Goal: Information Seeking & Learning: Learn about a topic

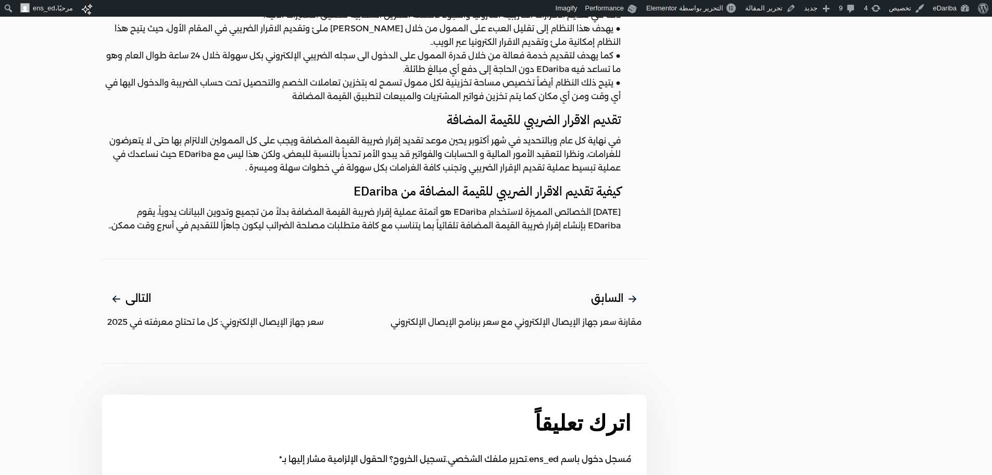
scroll to position [417, 0]
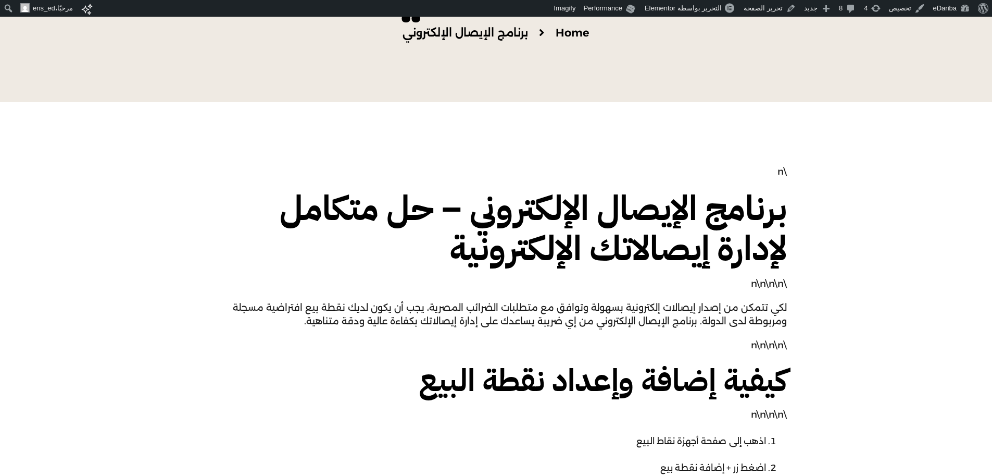
scroll to position [234, 0]
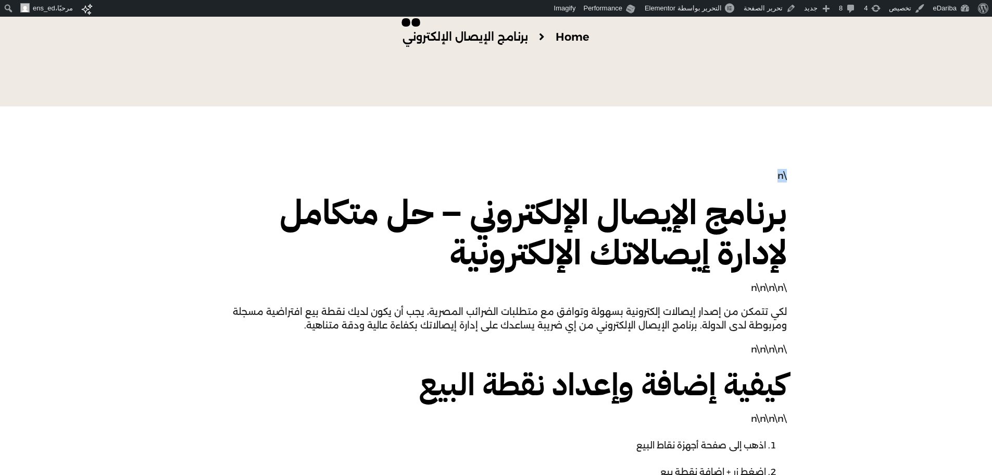
drag, startPoint x: 768, startPoint y: 171, endPoint x: 820, endPoint y: 165, distance: 52.5
click at [762, 13] on link "تحرير الصفحة" at bounding box center [770, 8] width 60 height 17
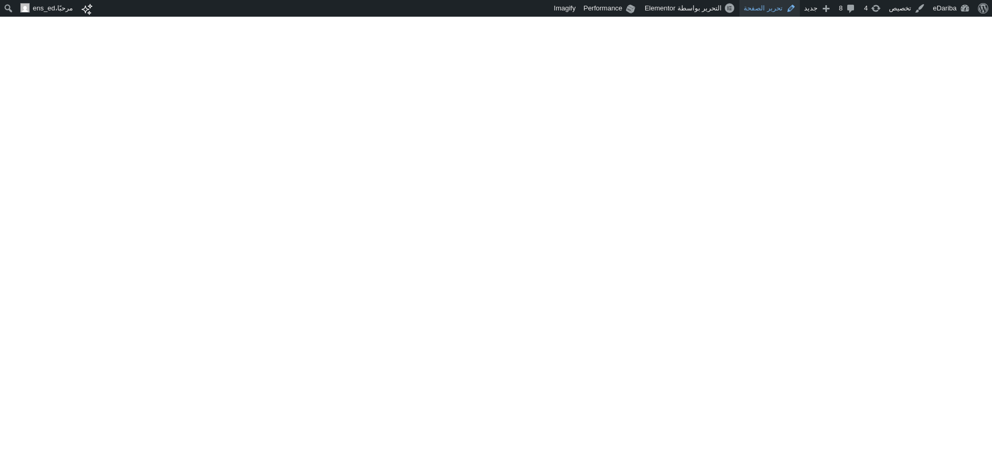
scroll to position [776, 0]
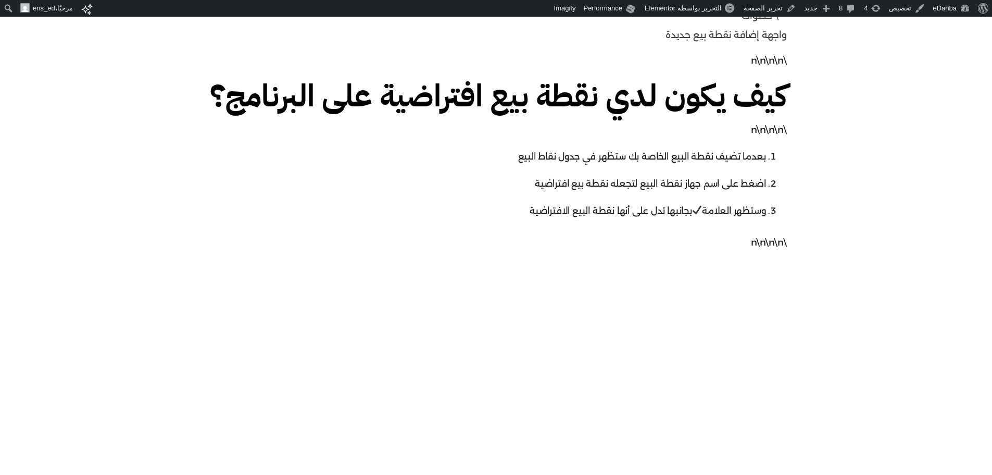
click at [773, 249] on p "\n\n\n\n" at bounding box center [496, 242] width 581 height 14
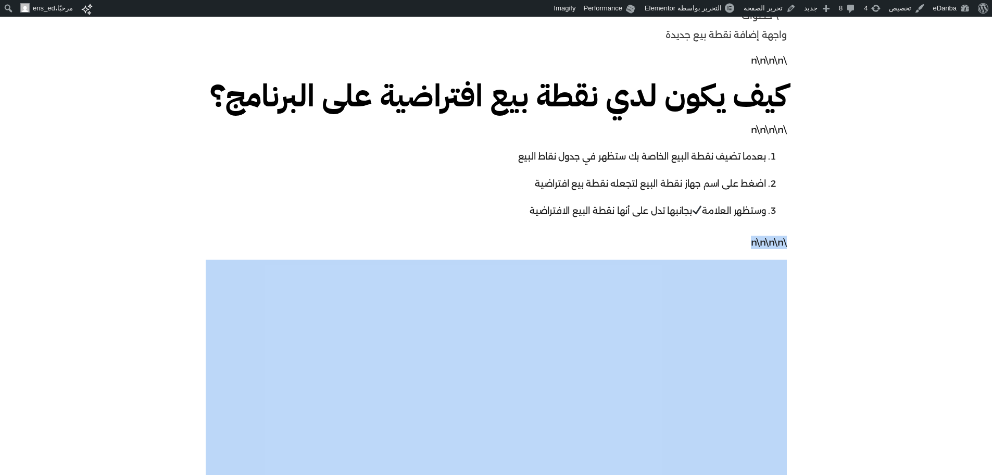
click at [773, 249] on p "\n\n\n\n" at bounding box center [496, 242] width 581 height 14
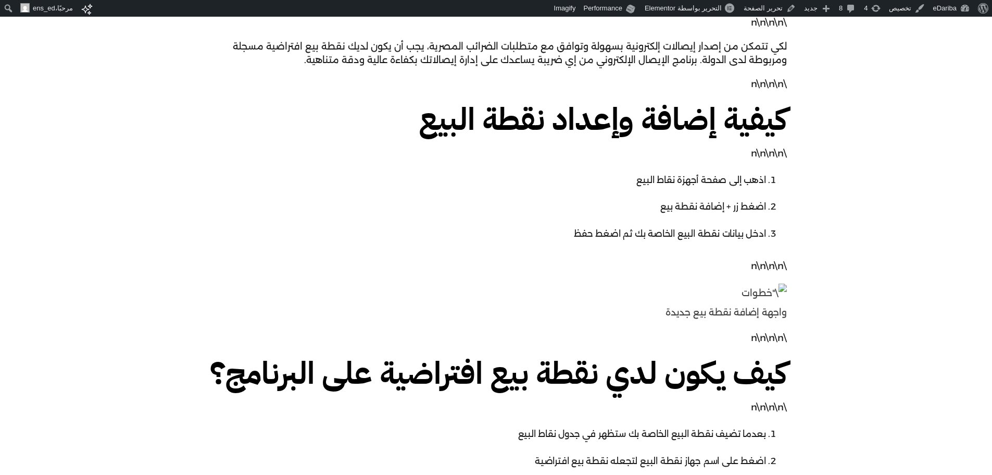
scroll to position [0, 0]
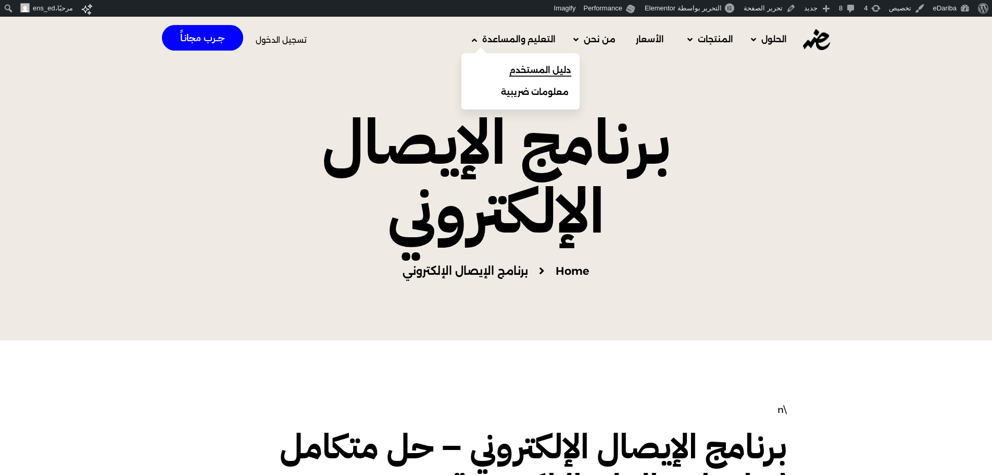
click at [539, 76] on span "دليل المستخدم" at bounding box center [540, 70] width 62 height 13
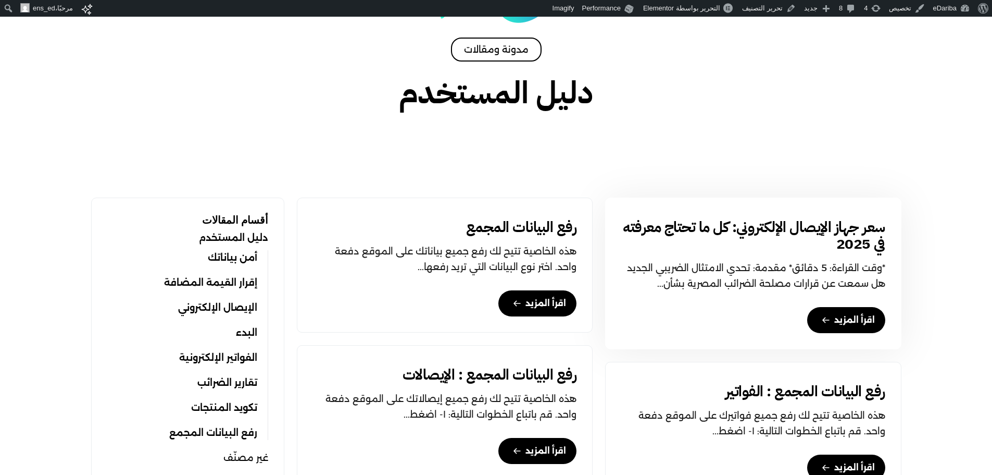
scroll to position [179, 0]
click at [787, 224] on link "سعر جهاز الإيصال الإلكتروني: كل ما تحتاج معرفته في 2025" at bounding box center [753, 234] width 264 height 33
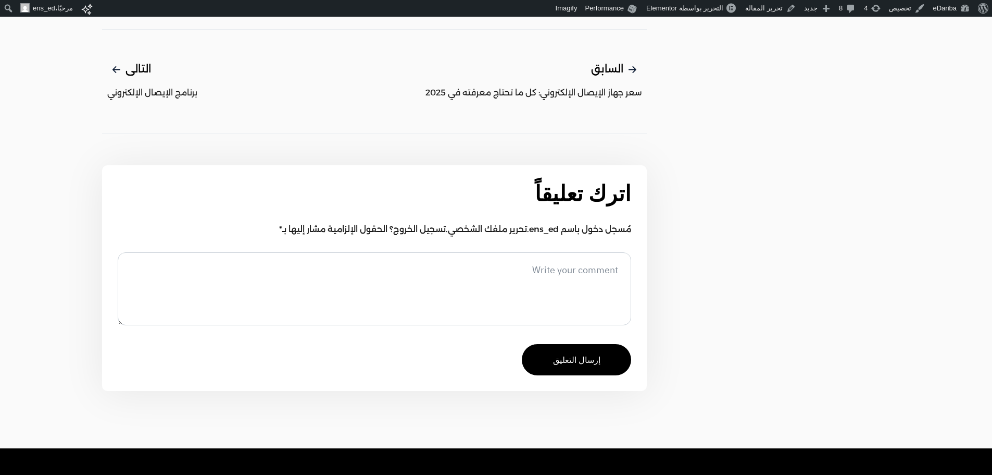
scroll to position [3811, 0]
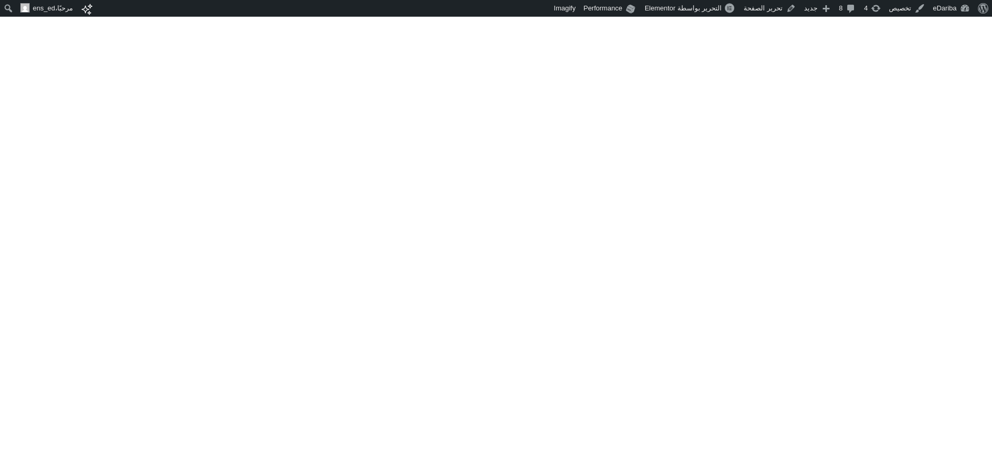
scroll to position [10020, 0]
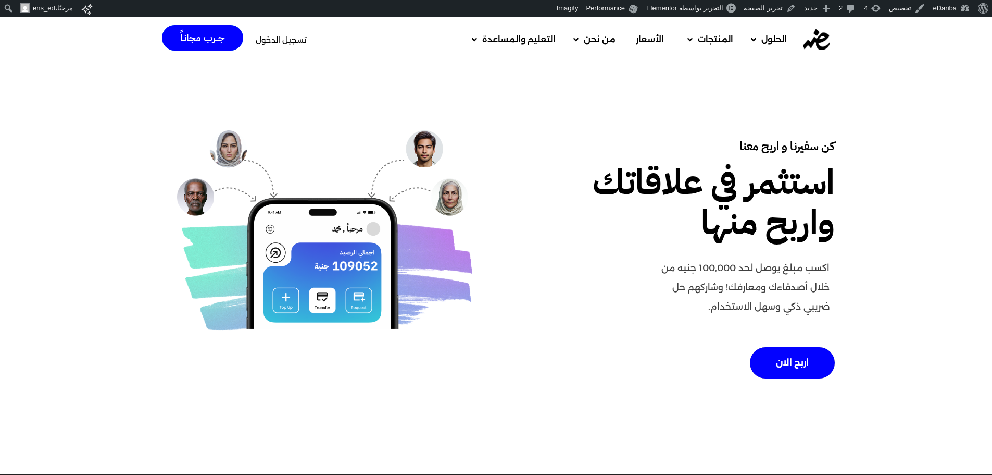
click at [663, 328] on div "اكسب مبلغ يوصل لحد 100,000 جنيه من خلال أصدقاءك ومعارفك! وشاركهم حل ضريبي ذكي و…" at bounding box center [744, 291] width 181 height 76
click at [71, 277] on div "كن سفيرنا و اربح معنا استثمر في علاقاتك واربح منها اكسب مبلغ يوصل لحد 100,000 ج…" at bounding box center [496, 263] width 992 height 401
click at [779, 233] on h1 "استثمر في علاقاتك واربح منها" at bounding box center [684, 203] width 302 height 80
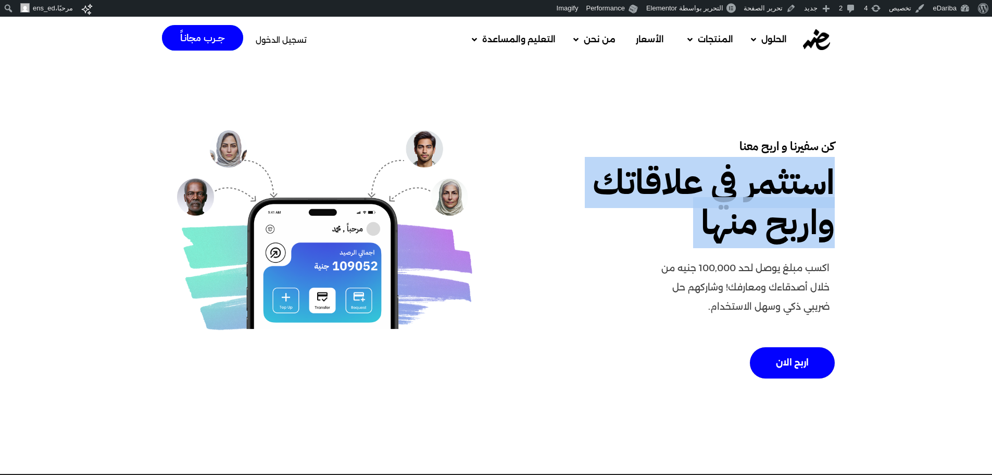
click at [779, 233] on h1 "استثمر في علاقاتك واربح منها" at bounding box center [684, 203] width 302 height 80
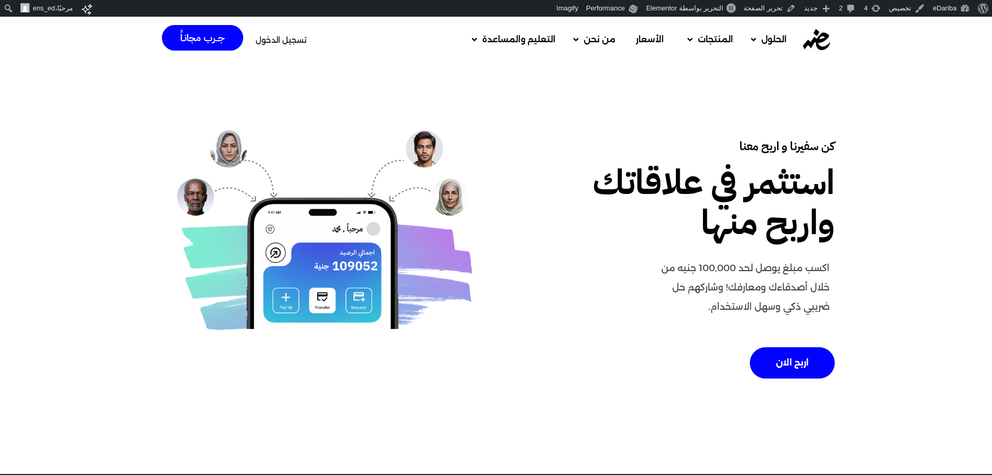
click at [784, 277] on p "اكسب مبلغ يوصل لحد 100,000 جنيه من خلال أصدقاءك ومعارفك! وشاركهم حل ضريبي ذكي و…" at bounding box center [744, 286] width 171 height 57
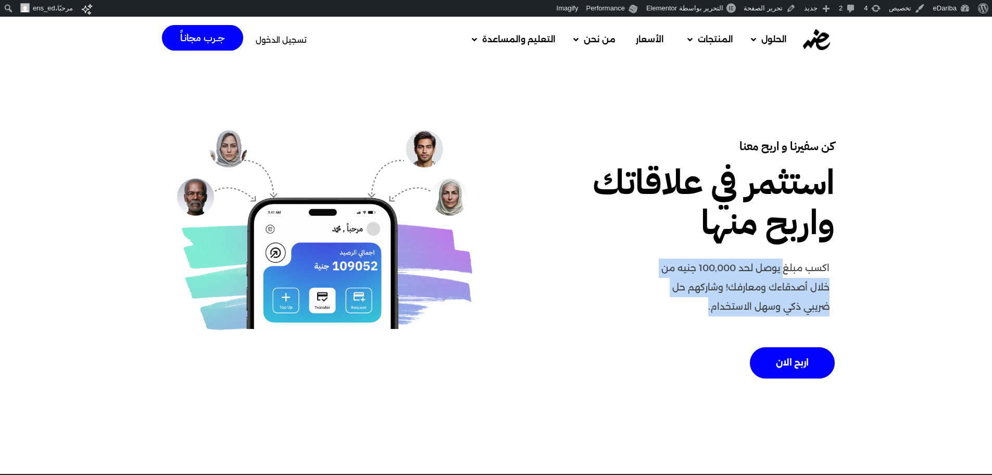
drag, startPoint x: 784, startPoint y: 277, endPoint x: 672, endPoint y: 312, distance: 117.5
click at [672, 312] on p "اكسب مبلغ يوصل لحد 100,000 جنيه من خلال أصدقاءك ومعارفك! وشاركهم حل ضريبي ذكي و…" at bounding box center [744, 286] width 171 height 57
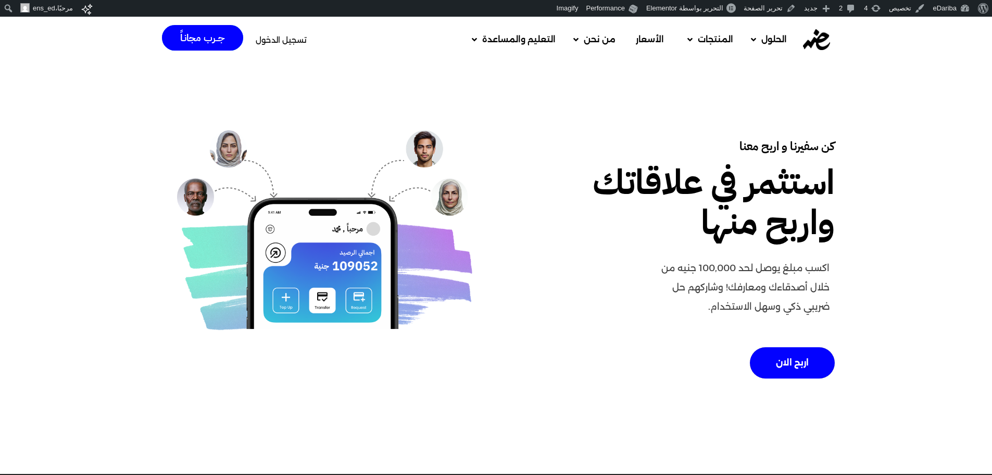
click at [804, 265] on p "اكسب مبلغ يوصل لحد 100,000 جنيه من خلال أصدقاءك ومعارفك! وشاركهم حل ضريبي ذكي و…" at bounding box center [744, 286] width 171 height 57
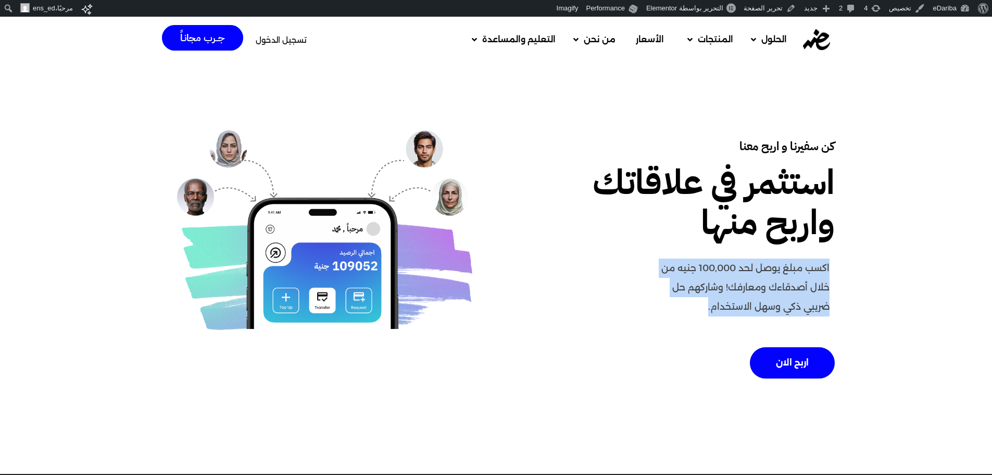
click at [804, 265] on p "اكسب مبلغ يوصل لحد 100,000 جنيه من خلال أصدقاءك ومعارفك! وشاركهم حل ضريبي ذكي و…" at bounding box center [744, 286] width 171 height 57
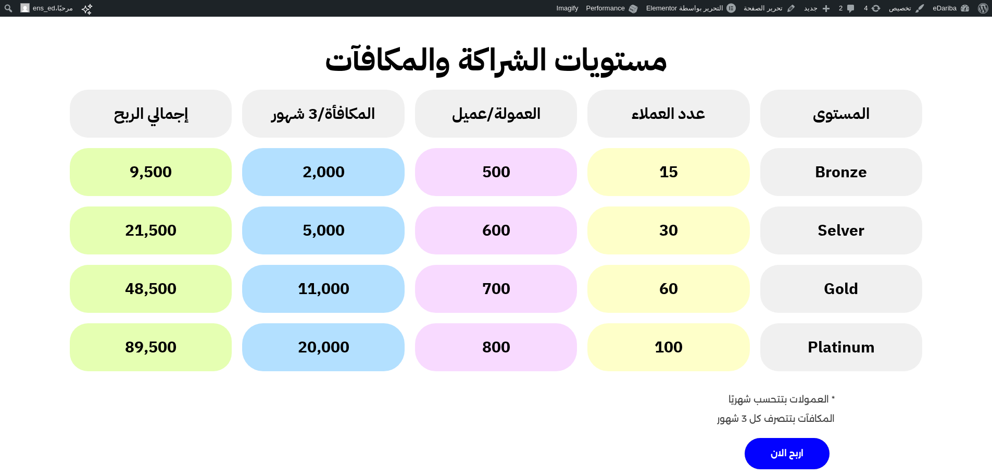
scroll to position [1397, 0]
click at [316, 416] on div "* العمولات بتتحسب شهريًا المكافآت بتتصرف كل 3 شهور" at bounding box center [496, 412] width 677 height 45
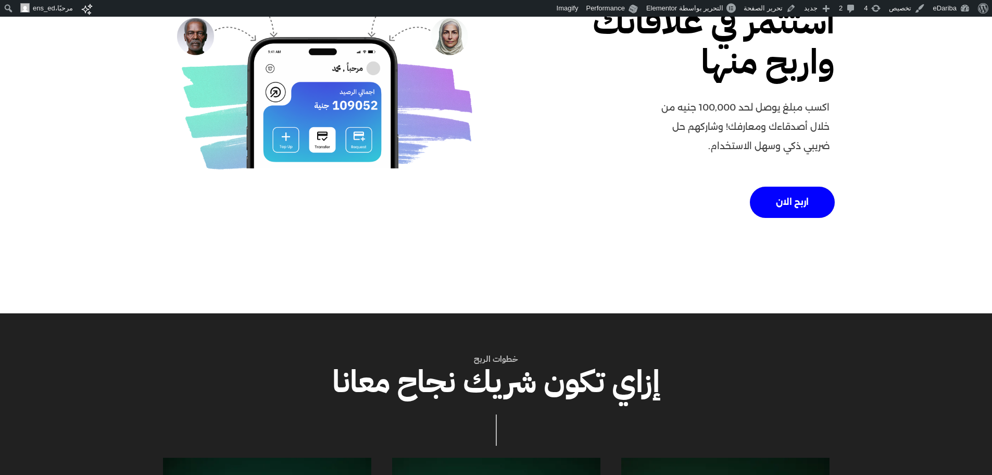
scroll to position [0, 0]
